Goal: Task Accomplishment & Management: Manage account settings

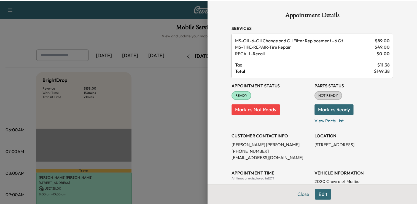
scroll to position [55, 0]
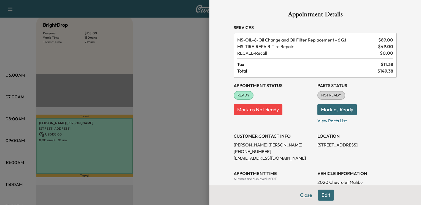
click at [301, 194] on button "Close" at bounding box center [305, 195] width 19 height 11
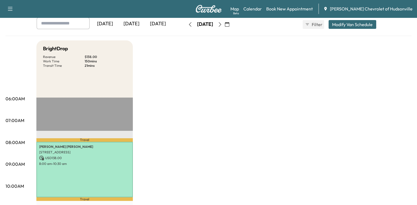
scroll to position [0, 0]
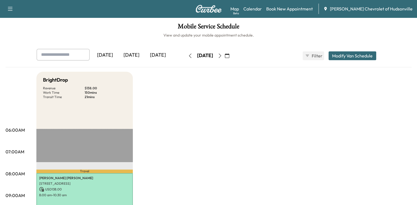
click at [135, 55] on div "[DATE]" at bounding box center [131, 55] width 26 height 13
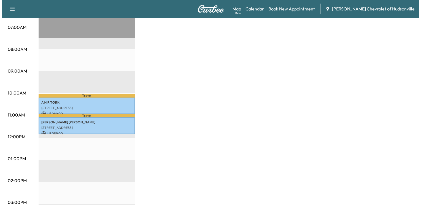
scroll to position [138, 0]
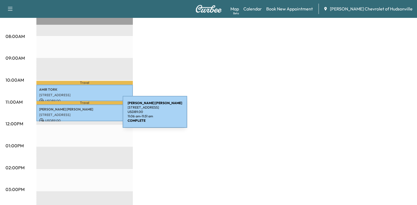
click at [81, 115] on p "[STREET_ADDRESS]" at bounding box center [84, 115] width 91 height 4
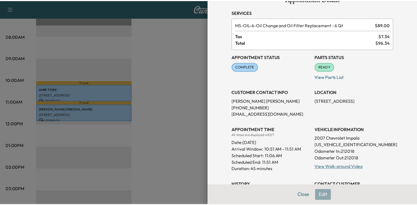
scroll to position [0, 0]
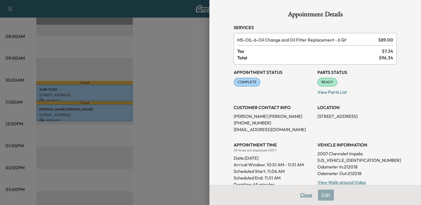
click at [301, 198] on button "Close" at bounding box center [305, 195] width 19 height 11
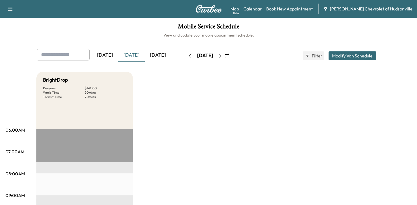
click at [222, 56] on icon "button" at bounding box center [220, 56] width 4 height 4
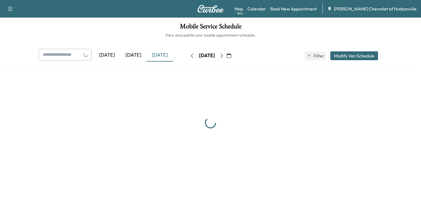
click at [226, 56] on div "[DATE]" at bounding box center [206, 56] width 39 height 9
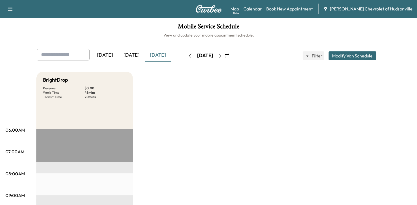
click at [222, 56] on icon "button" at bounding box center [220, 56] width 4 height 4
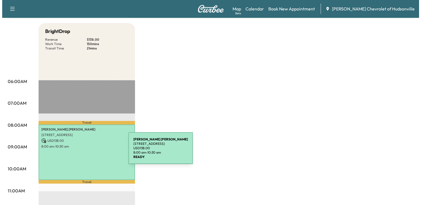
scroll to position [55, 0]
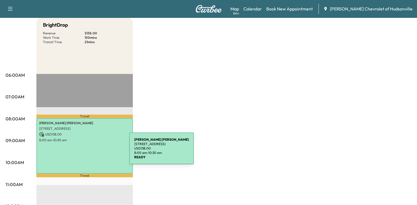
click at [88, 152] on div "[PERSON_NAME] [STREET_ADDRESS] USD 138.00 8:00 am - 10:30 am" at bounding box center [84, 146] width 96 height 56
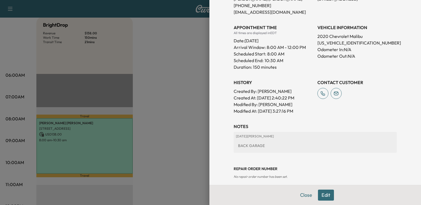
scroll to position [151, 0]
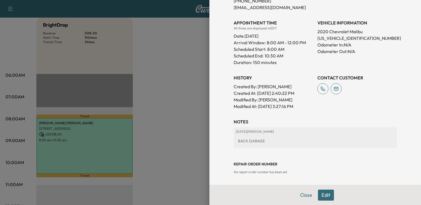
click at [322, 198] on button "Edit" at bounding box center [326, 195] width 16 height 11
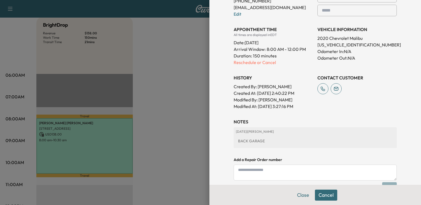
click at [258, 172] on textarea at bounding box center [315, 173] width 163 height 16
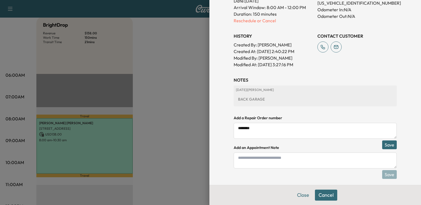
scroll to position [209, 0]
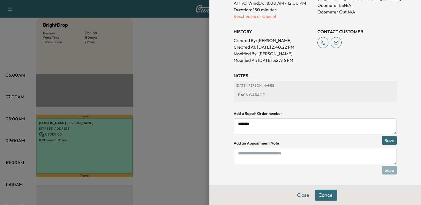
type textarea "********"
click at [385, 144] on button "Save" at bounding box center [389, 140] width 15 height 9
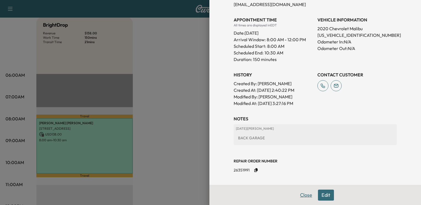
click at [301, 198] on button "Close" at bounding box center [305, 195] width 19 height 11
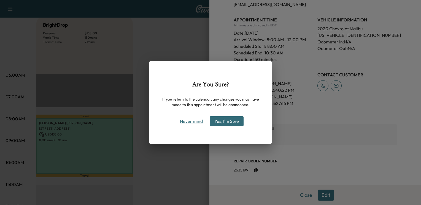
click at [194, 123] on button "Never mind" at bounding box center [191, 121] width 28 height 9
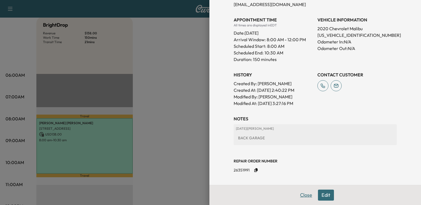
click at [302, 193] on button "Close" at bounding box center [305, 195] width 19 height 11
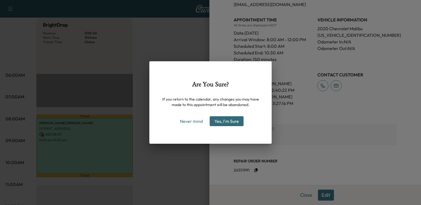
click at [224, 120] on button "Yes, I'm Sure" at bounding box center [227, 122] width 34 height 10
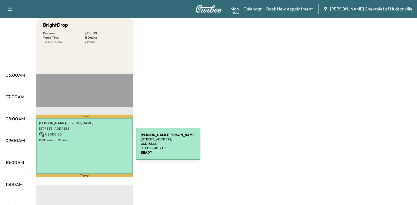
click at [94, 147] on div "[PERSON_NAME] [STREET_ADDRESS] USD 138.00 8:00 am - 10:30 am" at bounding box center [84, 146] width 96 height 56
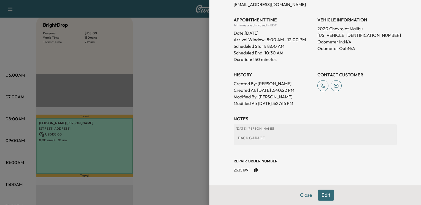
click at [303, 196] on button "Close" at bounding box center [305, 195] width 19 height 11
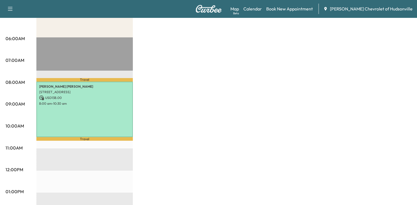
scroll to position [0, 0]
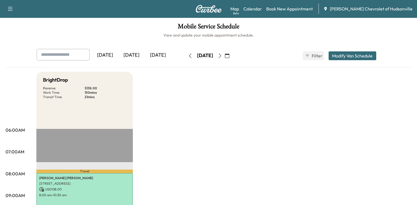
click at [12, 10] on icon "button" at bounding box center [10, 9] width 7 height 7
click at [18, 32] on button "Log Out" at bounding box center [19, 31] width 21 height 9
